Goal: Information Seeking & Learning: Learn about a topic

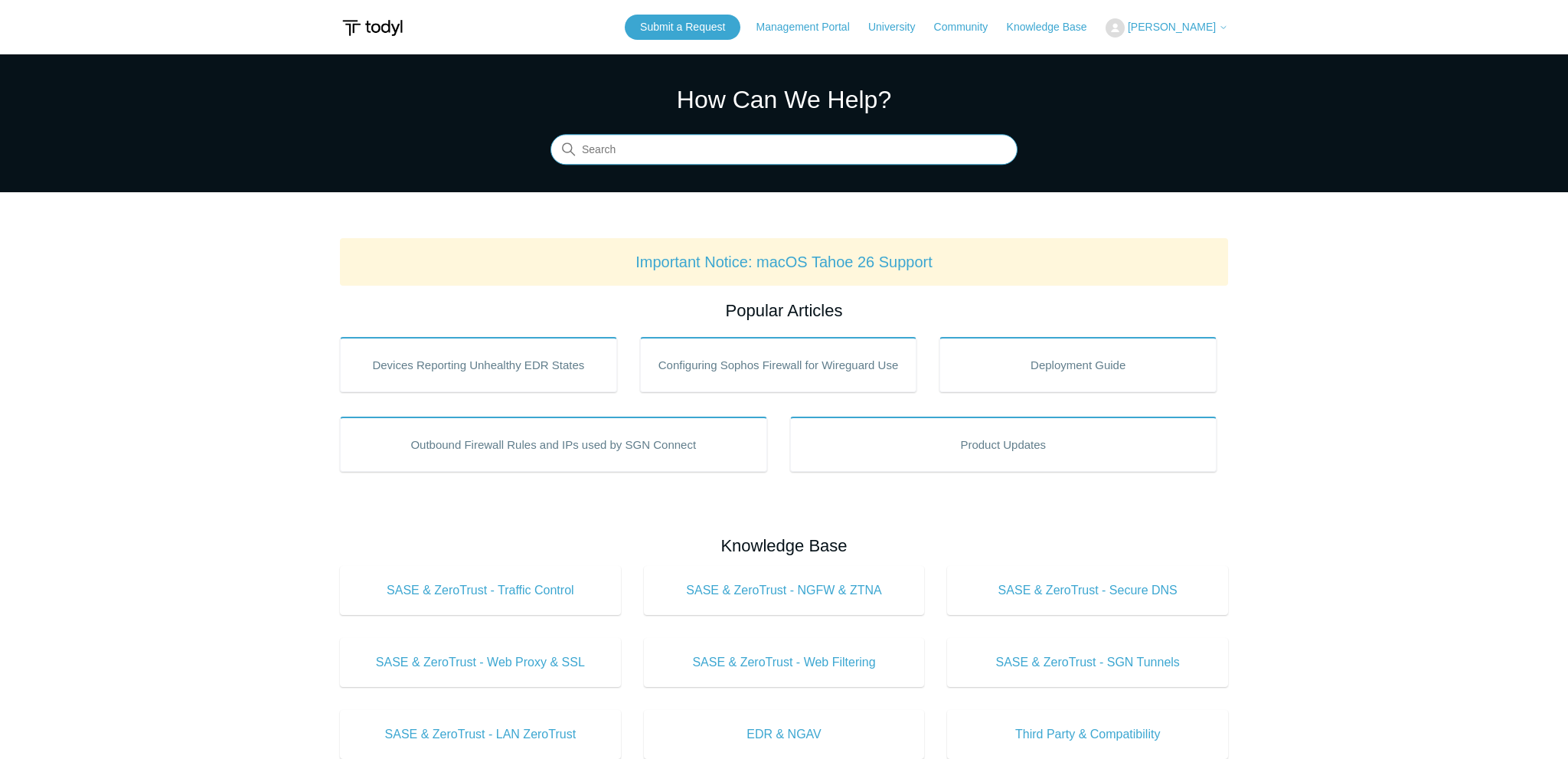
click at [712, 164] on input "Search" at bounding box center [784, 150] width 467 height 31
type input "network issue"
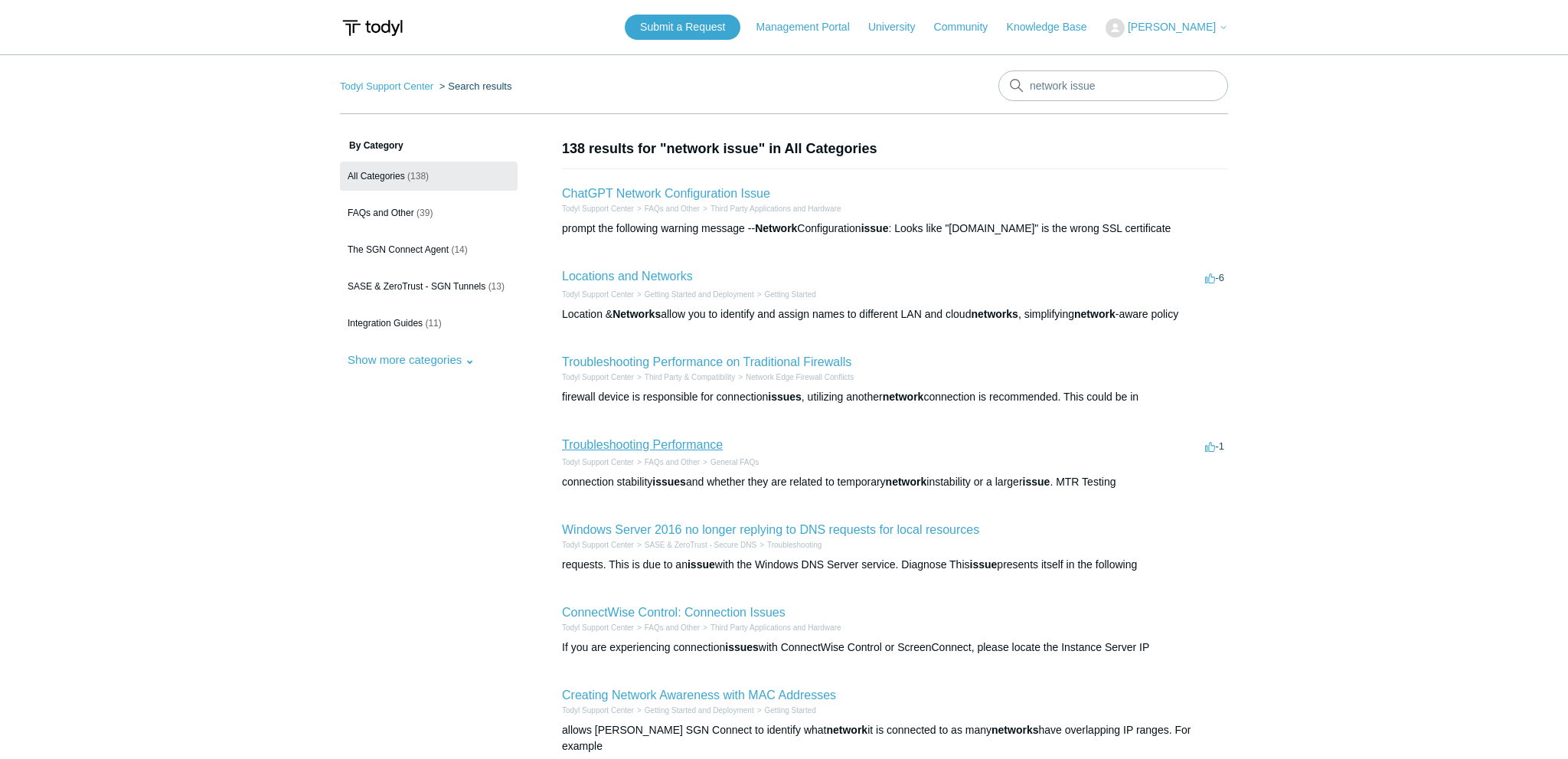
click at [681, 446] on link "Troubleshooting Performance" at bounding box center [642, 445] width 160 height 13
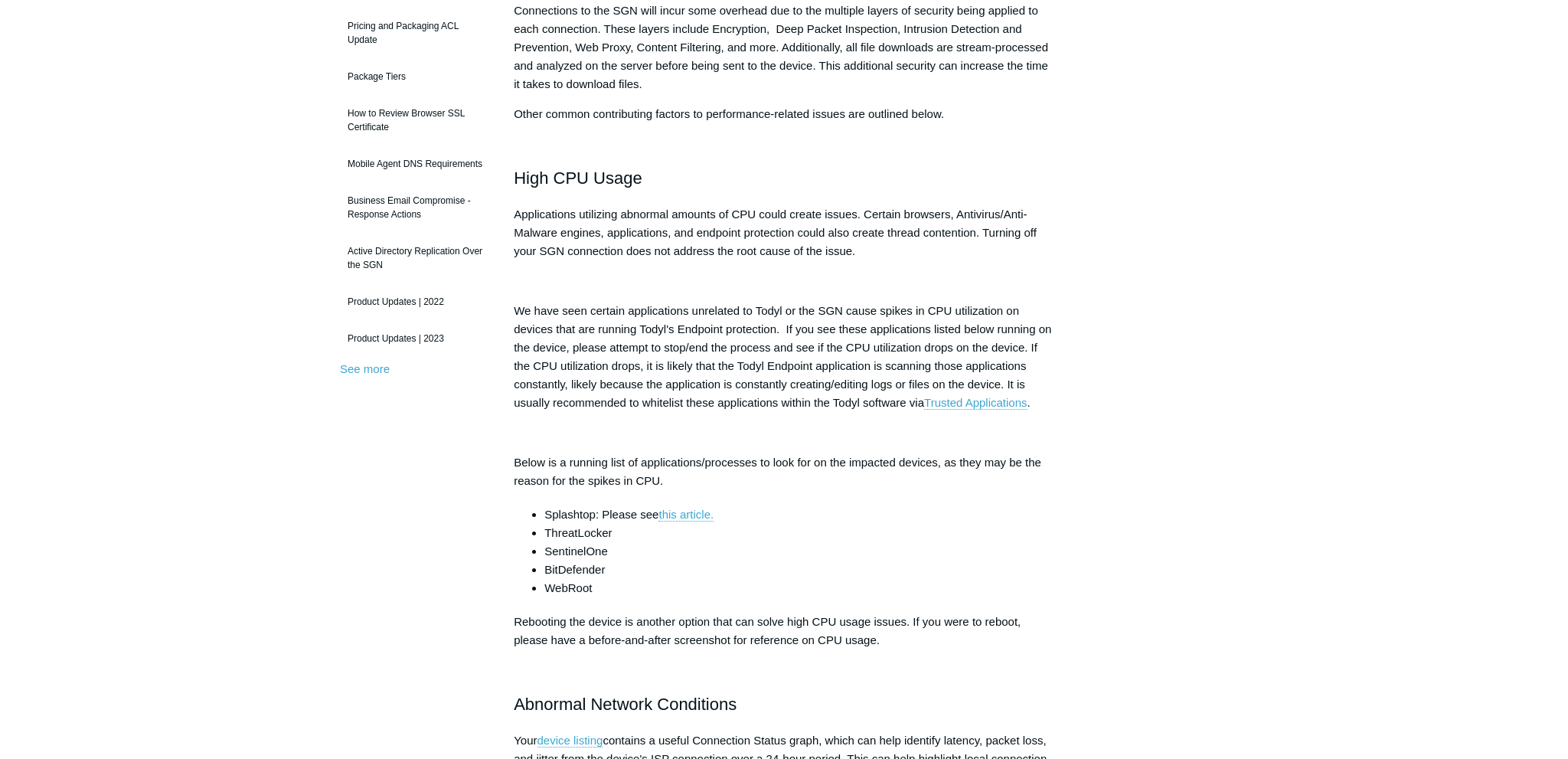
scroll to position [242, 0]
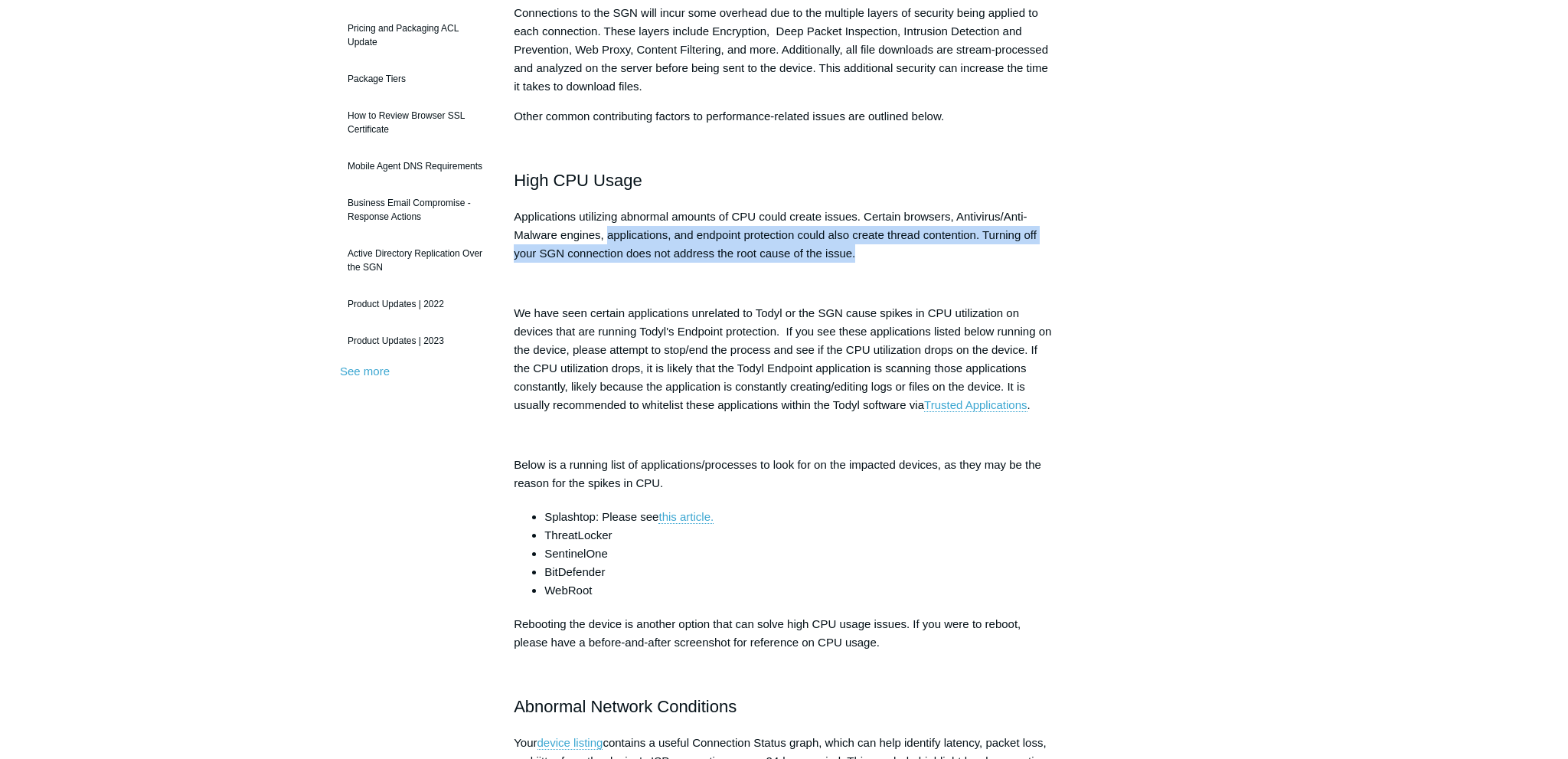
drag, startPoint x: 608, startPoint y: 234, endPoint x: 891, endPoint y: 245, distance: 283.2
click at [891, 245] on p "Applications utilizing abnormal amounts of CPU could create issues. Certain bro…" at bounding box center [784, 235] width 540 height 55
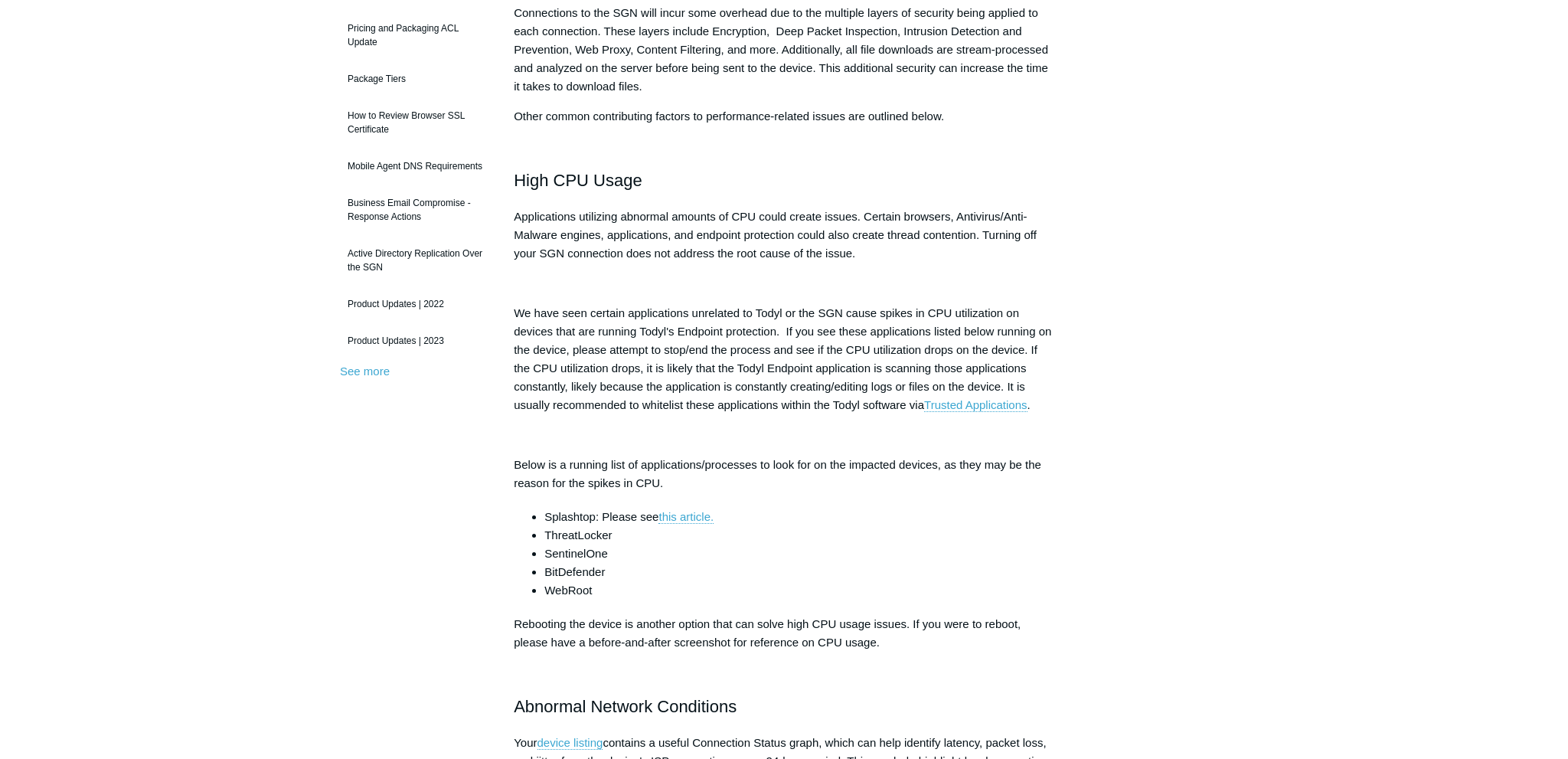
click at [869, 252] on p "Applications utilizing abnormal amounts of CPU could create issues. Certain bro…" at bounding box center [784, 235] width 540 height 55
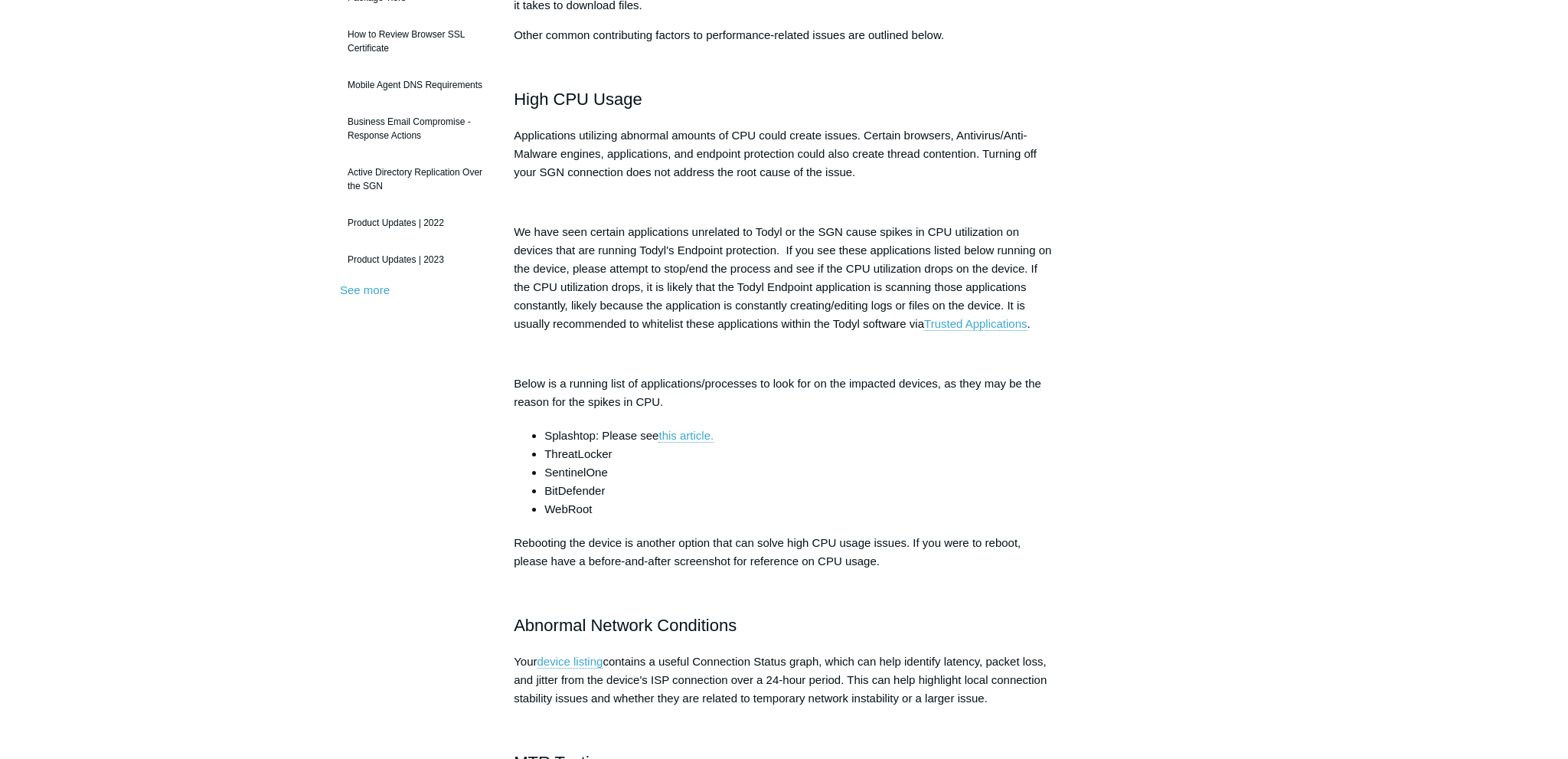
scroll to position [0, 0]
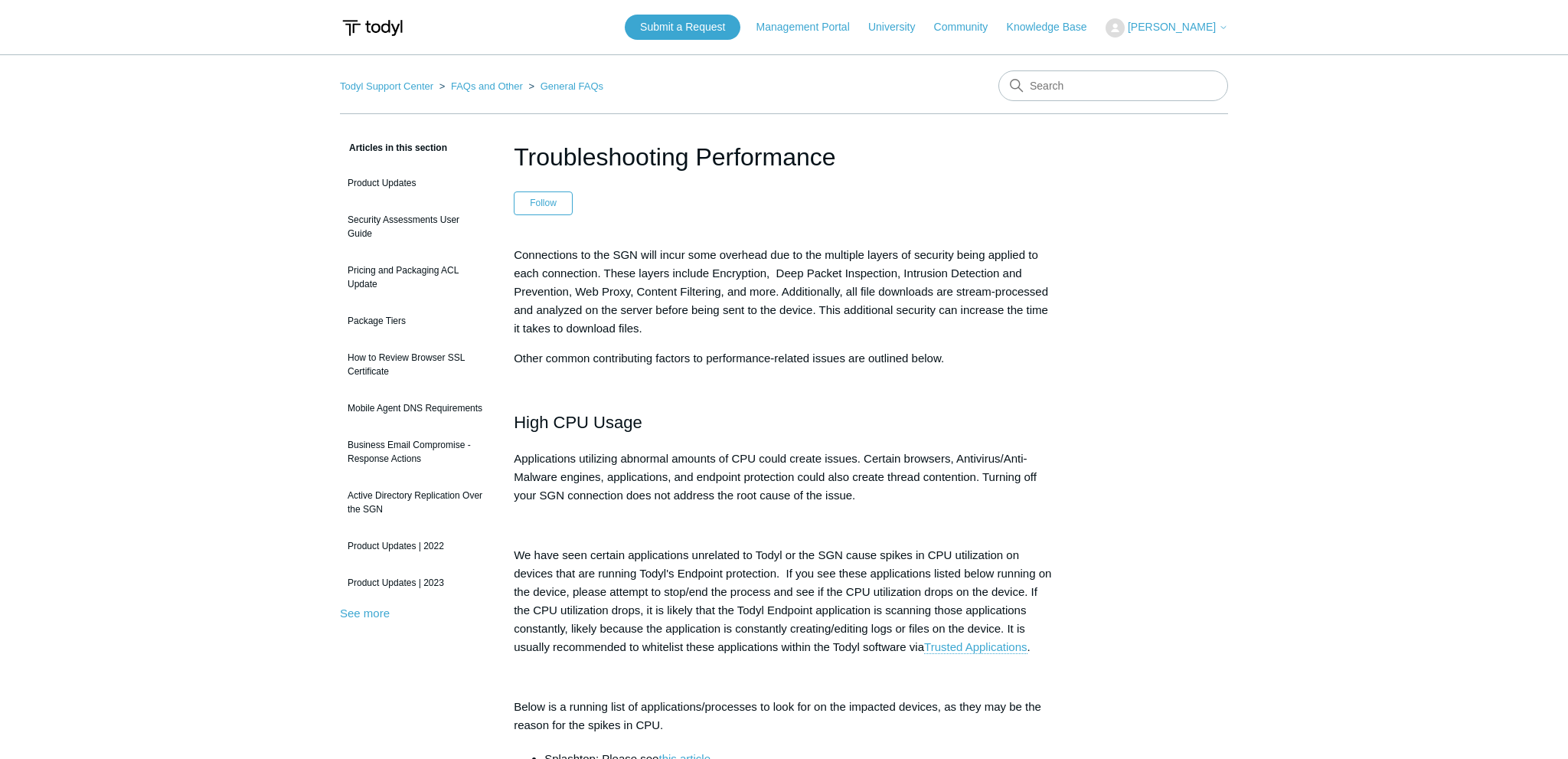
scroll to position [242, 0]
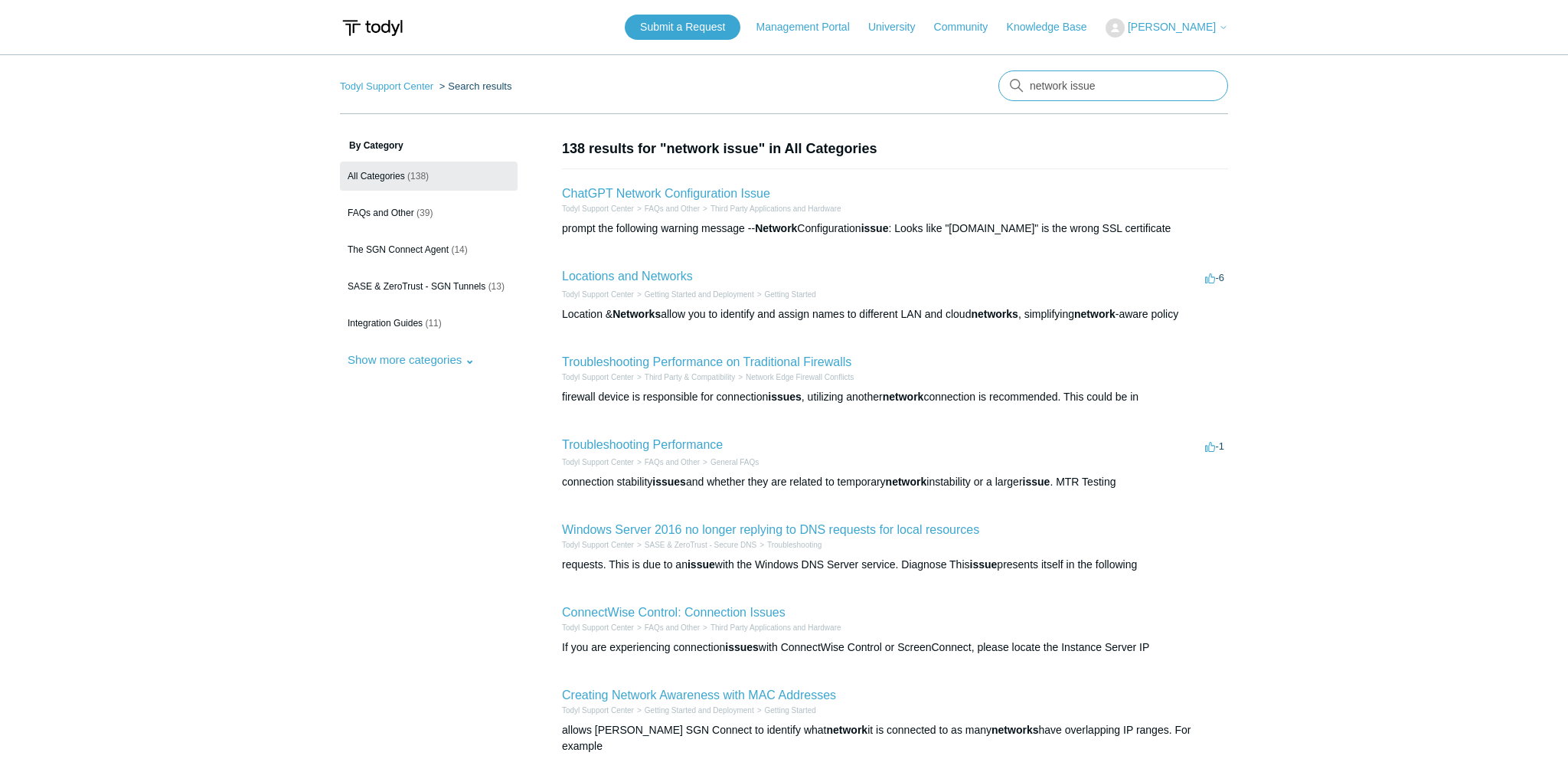
click at [1079, 99] on input "network issue" at bounding box center [1113, 85] width 230 height 31
type input "network slowness"
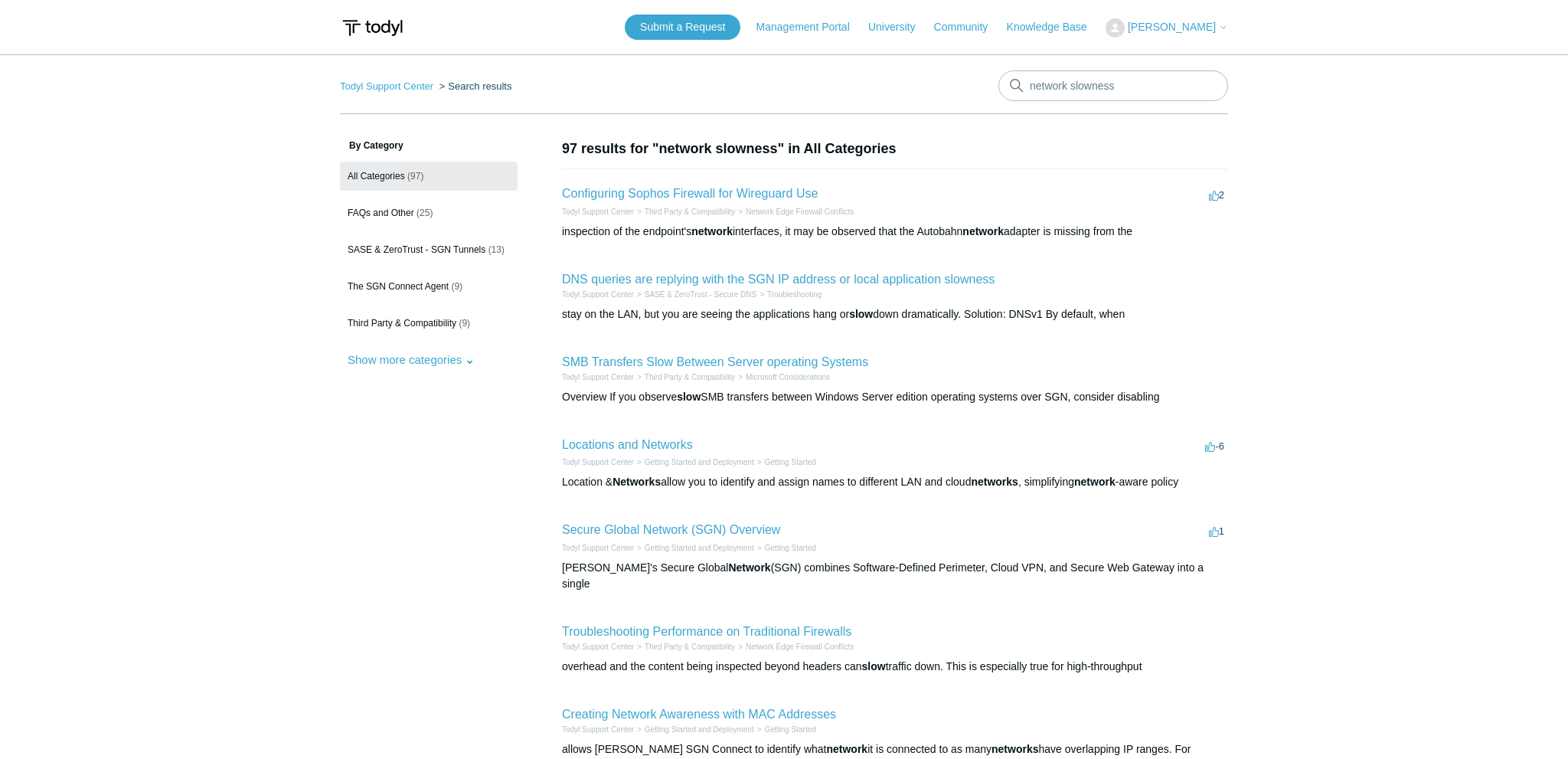
click at [270, 758] on main "Todyl Support Center Search results network slowness By Category All Categories…" at bounding box center [784, 574] width 1568 height 1041
